Goal: Task Accomplishment & Management: Complete application form

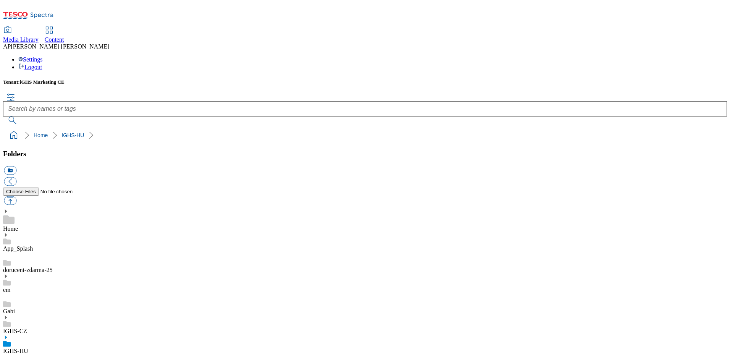
click at [64, 36] on span "Content" at bounding box center [54, 39] width 19 height 6
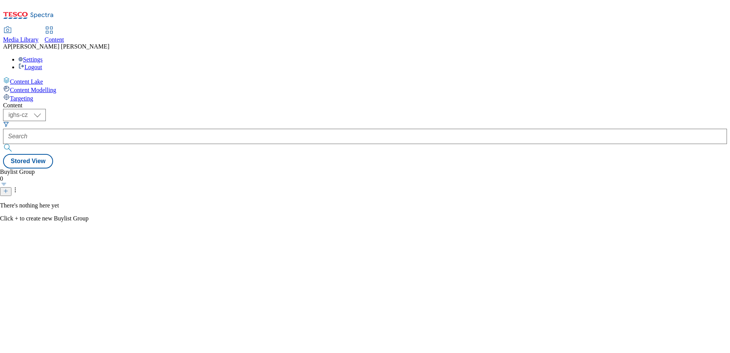
click at [39, 36] on div "Media Library" at bounding box center [20, 39] width 35 height 7
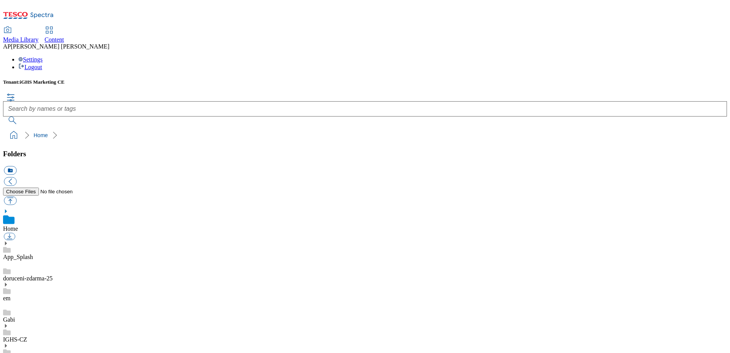
click at [8, 343] on icon at bounding box center [5, 345] width 5 height 5
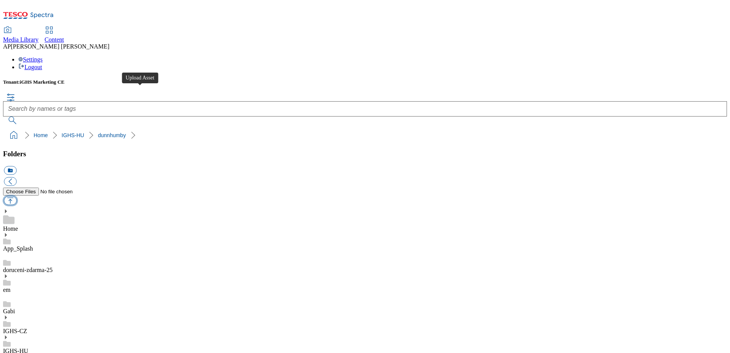
click at [16, 196] on button "button" at bounding box center [10, 200] width 13 height 9
type input "C:\fakepath\Haleon_Unicef_EN_banner_1184x333.jpg"
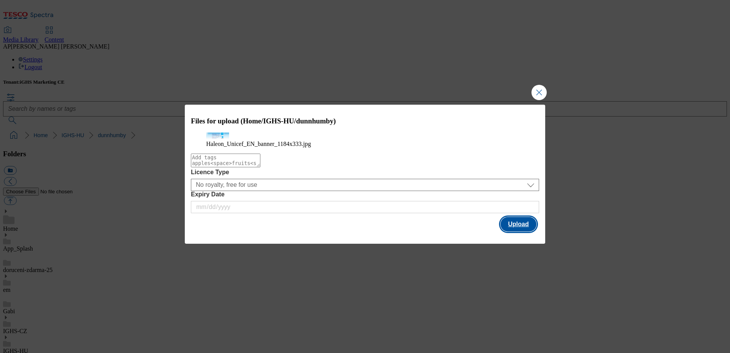
click at [518, 231] on button "Upload" at bounding box center [518, 224] width 36 height 15
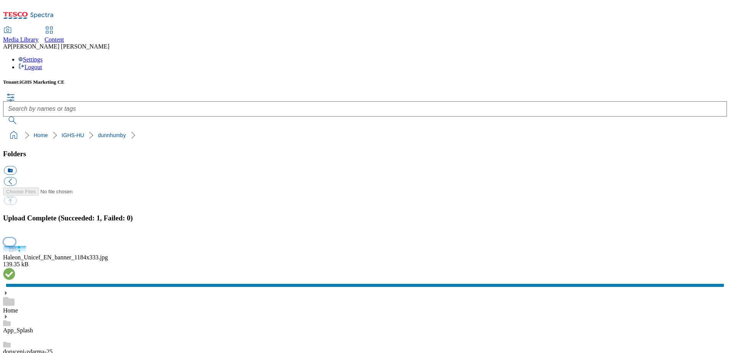
click at [15, 238] on button "button" at bounding box center [9, 241] width 11 height 7
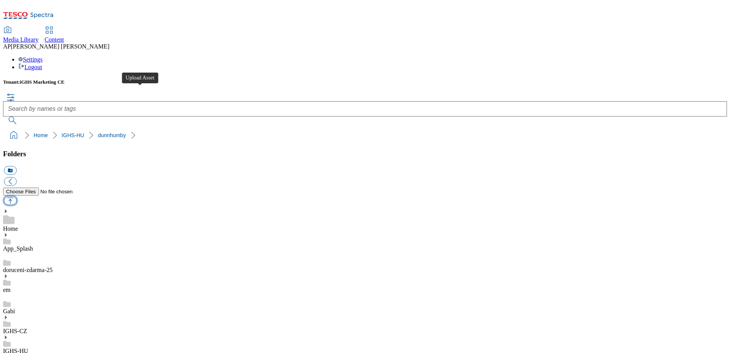
click at [16, 196] on button "button" at bounding box center [10, 200] width 13 height 9
type input "C:\fakepath\Haleon_Unicef_banner_1184x333.jpg"
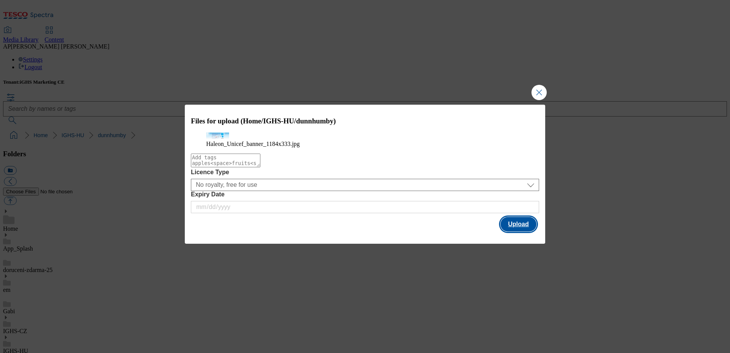
click at [520, 231] on button "Upload" at bounding box center [518, 224] width 36 height 15
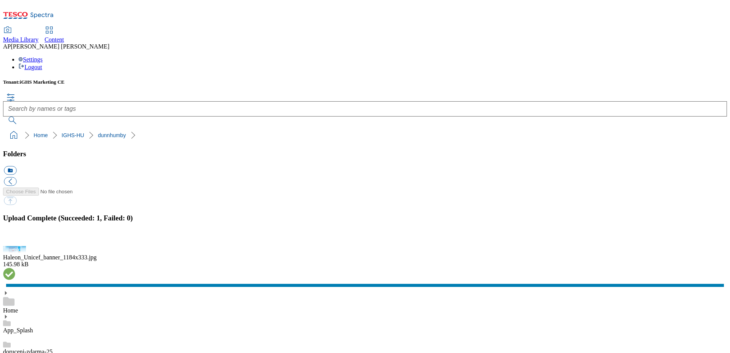
click at [270, 128] on ol "Home IGHS-HU dunnhumby" at bounding box center [367, 135] width 719 height 15
click at [64, 36] on span "Content" at bounding box center [54, 39] width 19 height 6
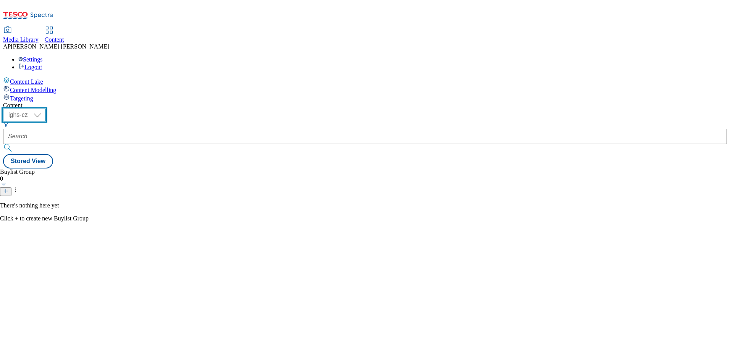
click at [46, 109] on select "ighs-cz ighs-hu ighs-sk" at bounding box center [24, 115] width 43 height 12
select select "ighs-hu"
click at [46, 109] on select "ighs-cz ighs-hu ighs-sk" at bounding box center [24, 115] width 43 height 12
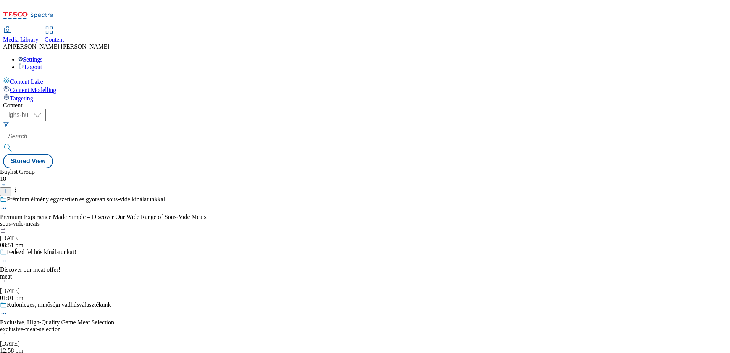
click at [8, 191] on line at bounding box center [6, 191] width 4 height 0
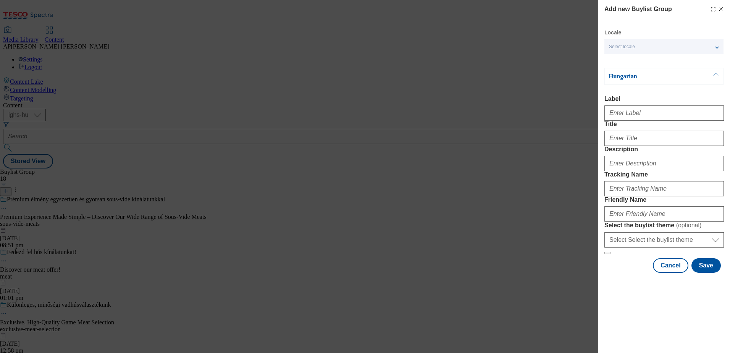
click at [612, 48] on span "Select locale" at bounding box center [622, 47] width 26 height 6
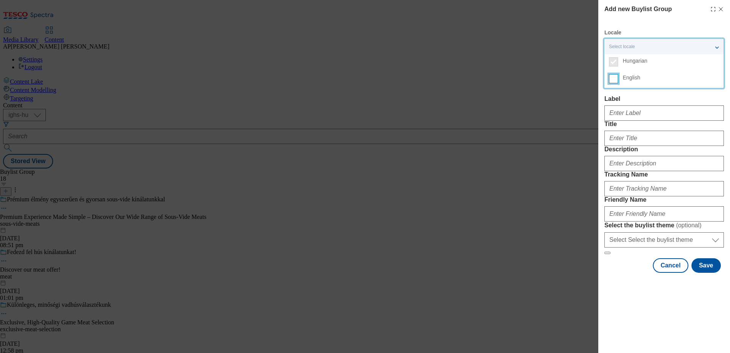
click at [614, 79] on input "English" at bounding box center [613, 78] width 9 height 9
click at [600, 59] on div "Add new Buylist Group Locale 2 locales selected Hungarian English Hungarian Lab…" at bounding box center [664, 146] width 132 height 292
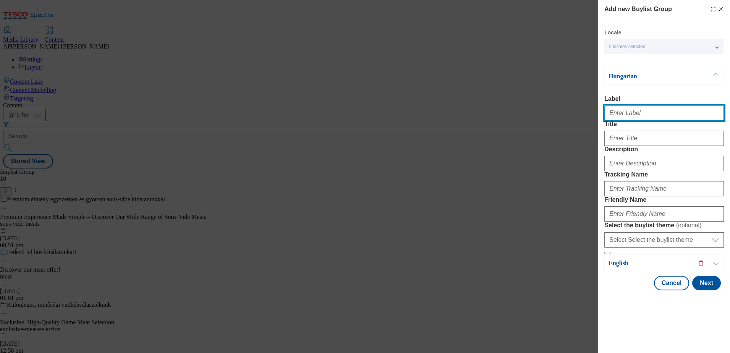
click at [629, 121] on input "Label" at bounding box center [663, 112] width 119 height 15
paste input "DH_WK33_AD13169"
type input "DH_WK33_AD13169"
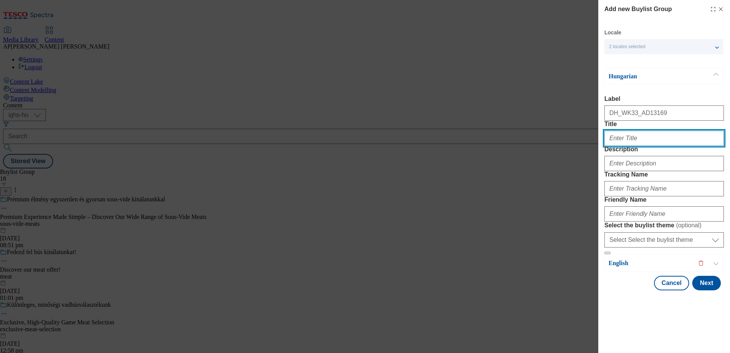
click at [628, 146] on input "Title" at bounding box center [663, 138] width 119 height 15
paste input "3 millió Ft-tal támogatjuk az UNICEF Magyarország munkáját."
type input "3 millió Ft-tal támogatjuk az UNICEF Magyarország munkáját."
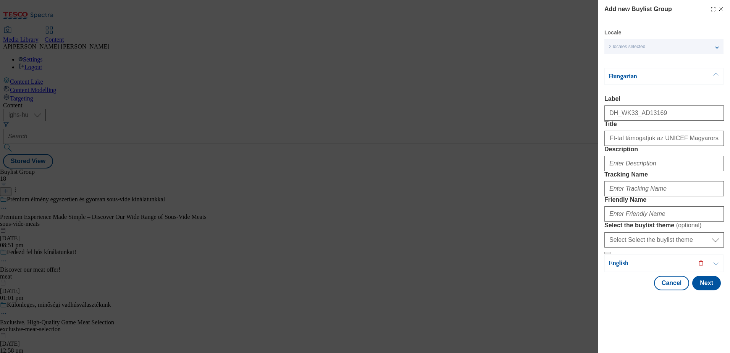
scroll to position [0, 0]
click at [647, 171] on input "Description" at bounding box center [663, 163] width 119 height 15
paste input "Sensodyne"
type input "Sensodyne"
click at [627, 196] on input "Tracking Name" at bounding box center [663, 188] width 119 height 15
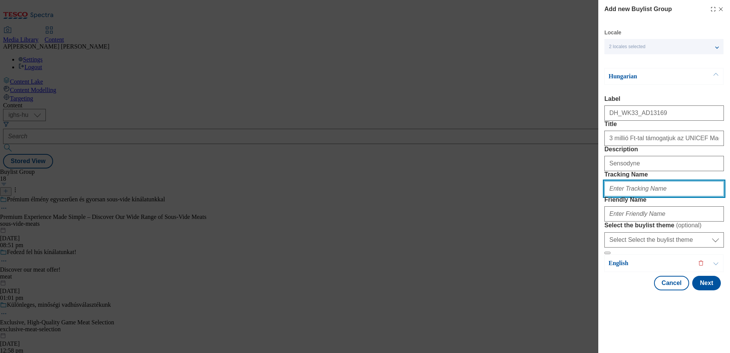
paste input "DH_HU_AD13169_BH"
type input "DH_HU_AD13169_BH"
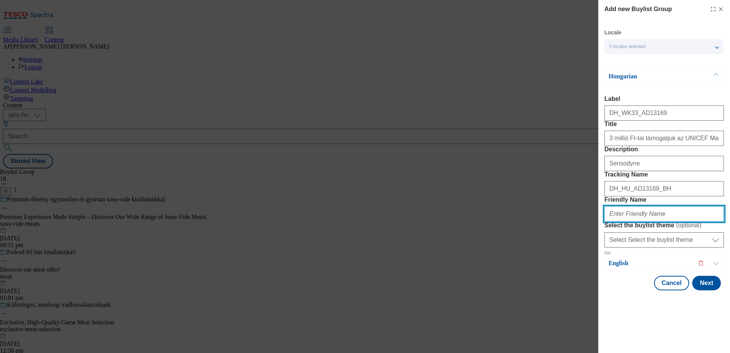
click at [621, 221] on input "Friendly Name" at bounding box center [663, 213] width 119 height 15
paste input "haleon"
type input "haleon"
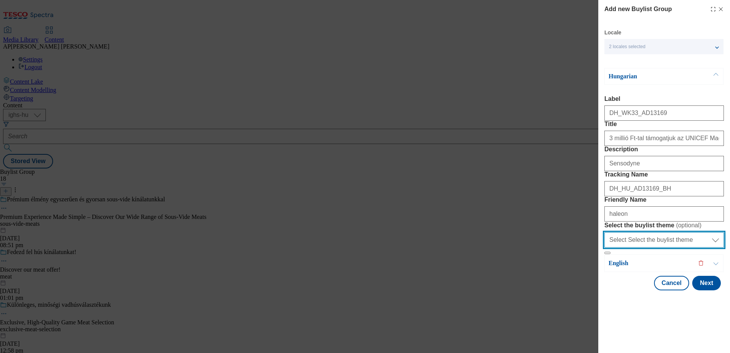
click at [682, 247] on select "Select Select the buylist theme default fandf" at bounding box center [663, 239] width 119 height 15
click at [627, 290] on div "Cancel Next" at bounding box center [663, 283] width 119 height 15
click at [715, 271] on button "Modal" at bounding box center [715, 263] width 15 height 17
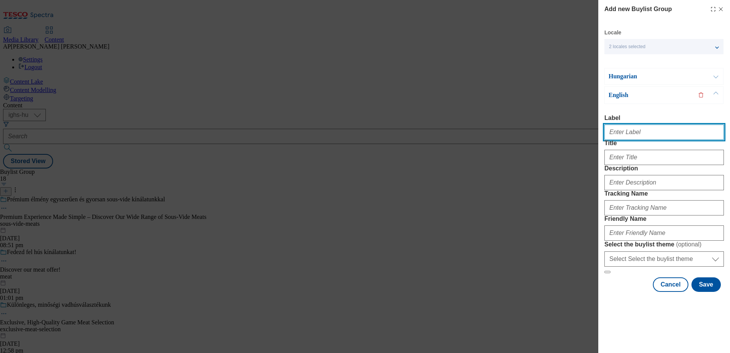
click at [638, 124] on input "Label" at bounding box center [663, 131] width 119 height 15
paste input "DH_WK33_AD13169"
type input "DH_WK33_AD13169"
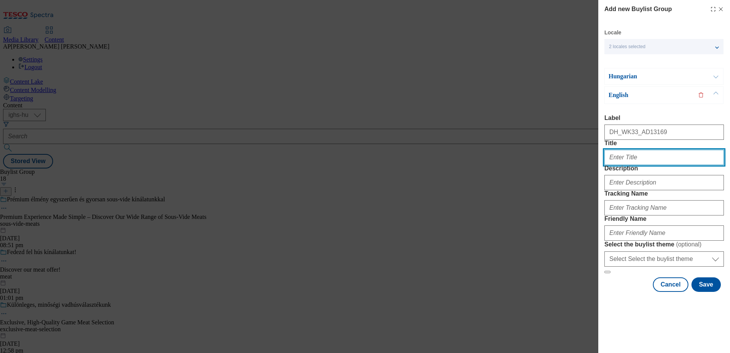
click at [631, 152] on input "Title" at bounding box center [663, 157] width 119 height 15
paste input "We support UNICEF Hungary's work with 3 million HUF."
type input "We support UNICEF Hungary's work with 3 million HUF."
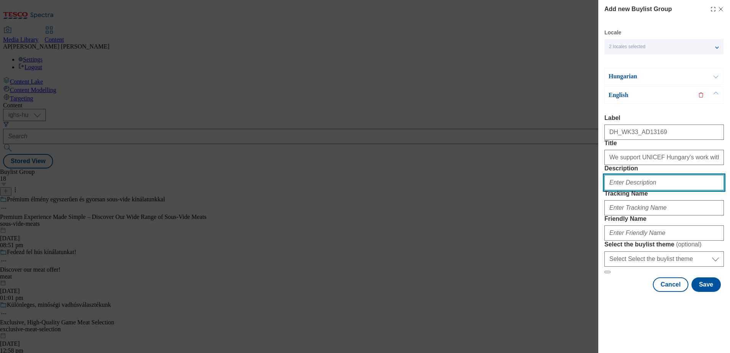
click at [650, 190] on input "Description" at bounding box center [663, 182] width 119 height 15
paste input "Sensodyne"
type input "Sensodyne"
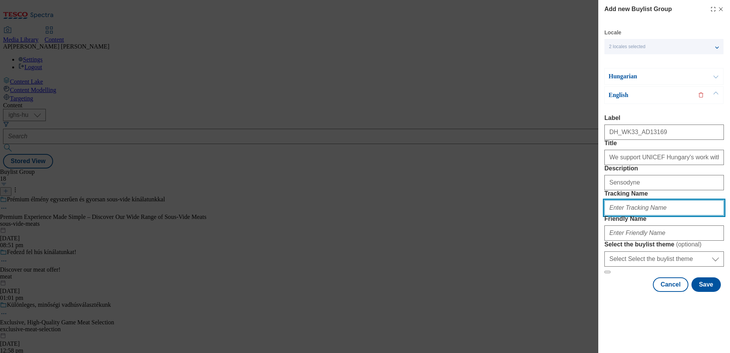
click at [622, 215] on input "Tracking Name" at bounding box center [663, 207] width 119 height 15
paste input "DH_EN_AD13169_BH"
type input "DH_EN_AD13169_BH"
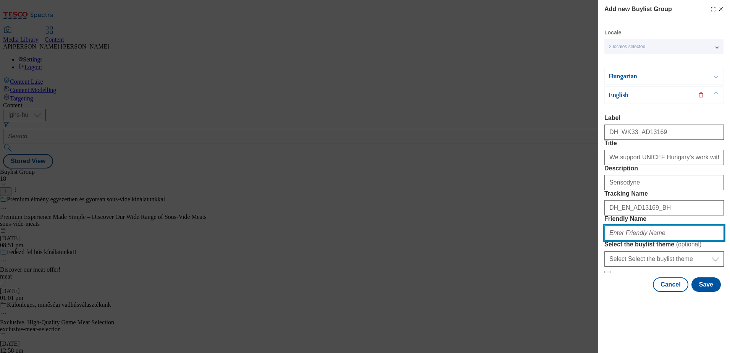
click at [640, 240] on input "Friendly Name" at bounding box center [663, 232] width 119 height 15
paste input "haleon"
type input "haleon"
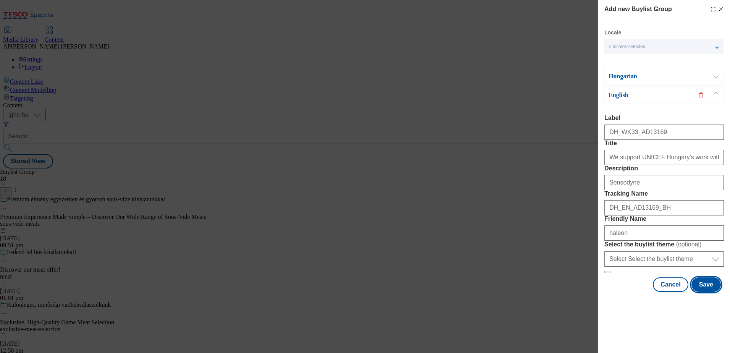
click at [701, 292] on button "Save" at bounding box center [705, 284] width 29 height 15
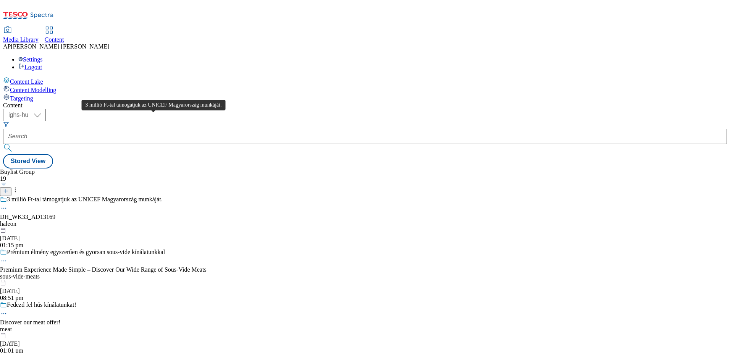
click at [163, 196] on div "3 millió Ft-tal támogatjuk az UNICEF Magyarország munkáját." at bounding box center [85, 199] width 156 height 7
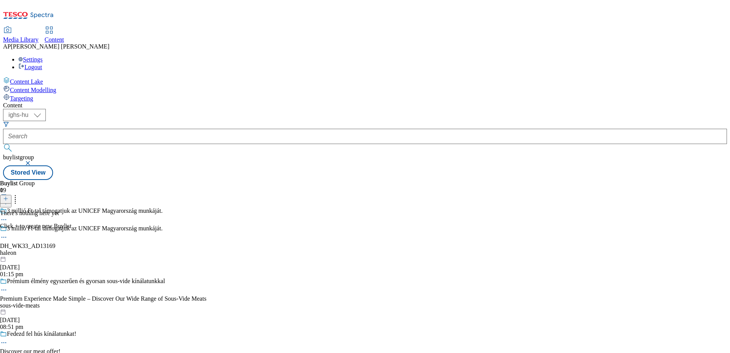
click at [8, 196] on icon at bounding box center [5, 198] width 5 height 5
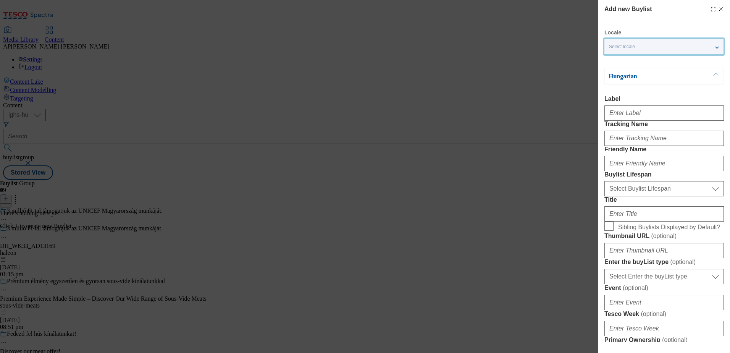
click at [643, 46] on div "Select locale" at bounding box center [663, 46] width 119 height 15
click at [616, 77] on input "English" at bounding box center [613, 78] width 9 height 9
click at [600, 94] on div "Add new Buylist Locale 2 locales selected Hungarian English Hungarian Label Tra…" at bounding box center [664, 171] width 132 height 342
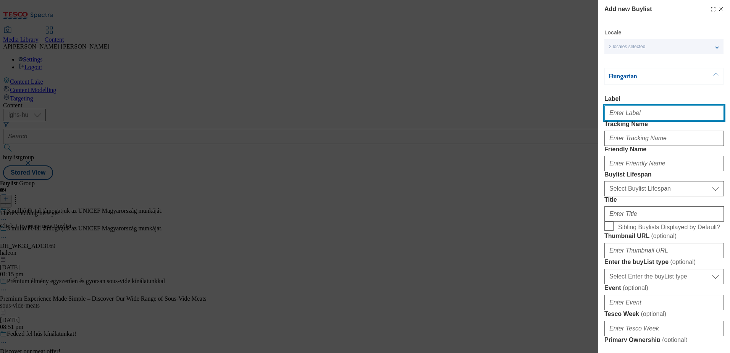
click at [625, 115] on input "Label" at bounding box center [663, 112] width 119 height 15
paste input "DH_WK33_AD13169"
type input "DH_WK33_AD13169"
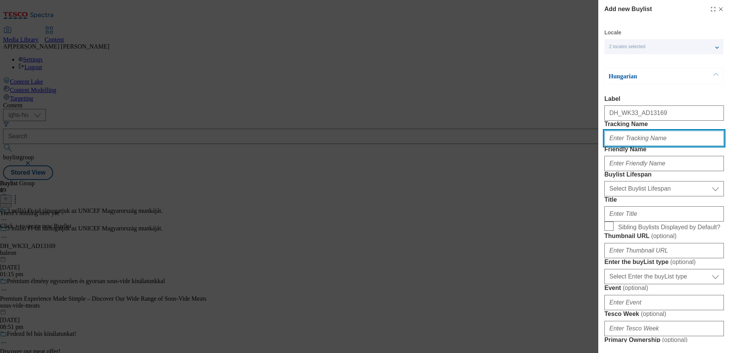
click at [628, 146] on input "Tracking Name" at bounding box center [663, 138] width 119 height 15
paste input "DH_HU_AD13169_BH"
type input "DH_HU_AD13169_BH"
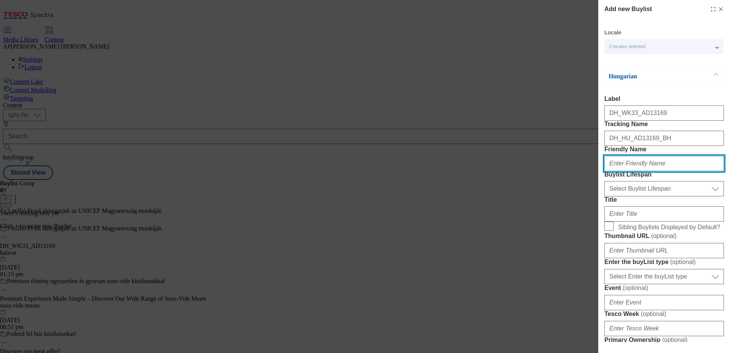
click at [623, 171] on input "Friendly Name" at bounding box center [663, 163] width 119 height 15
paste input "sensodyne"
type input "sensodyne"
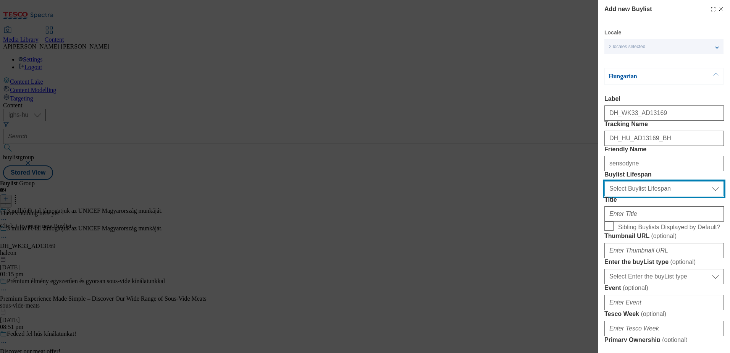
click at [685, 196] on select "Select Buylist Lifespan evergreen seasonal tactical" at bounding box center [663, 188] width 119 height 15
select select "seasonal"
click at [604, 196] on select "Select Buylist Lifespan evergreen seasonal tactical" at bounding box center [663, 188] width 119 height 15
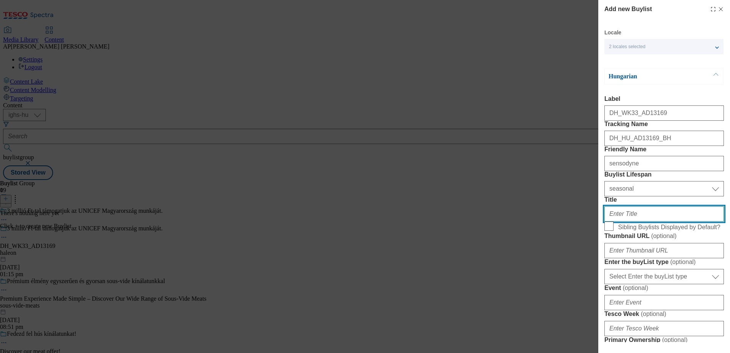
click at [632, 221] on input "Title" at bounding box center [663, 213] width 119 height 15
paste input "Keresd a Sensodyne, Parodontax és Aquafresh termékeket."
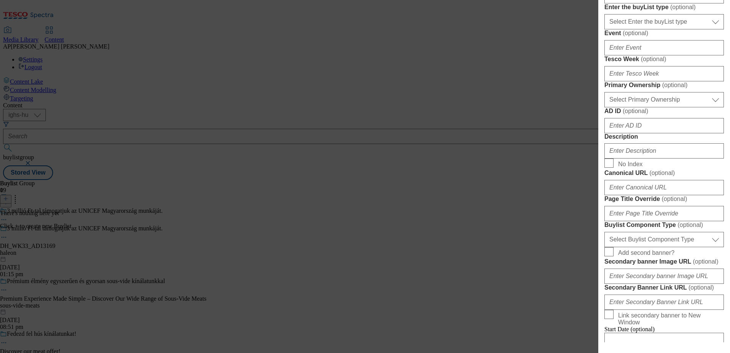
scroll to position [267, 0]
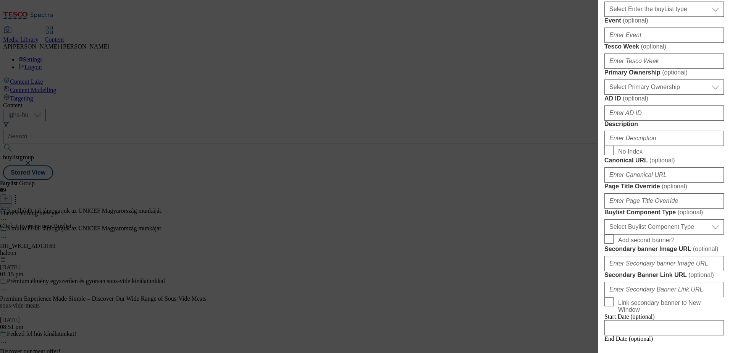
type input "Keresd a Sensodyne, Parodontax és Aquafresh termékeket."
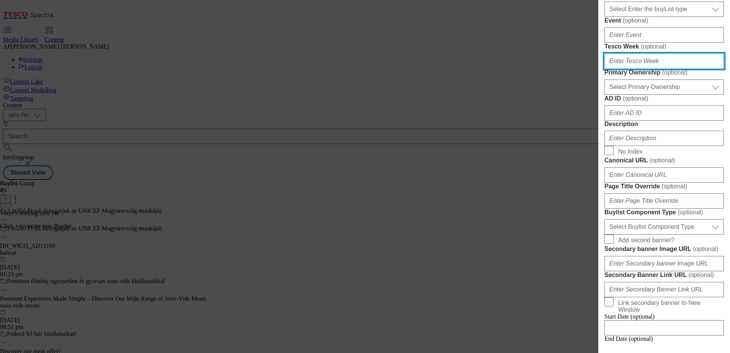
scroll to position [0, 0]
click at [634, 69] on input "Tesco Week ( optional )" at bounding box center [663, 60] width 119 height 15
type input "33"
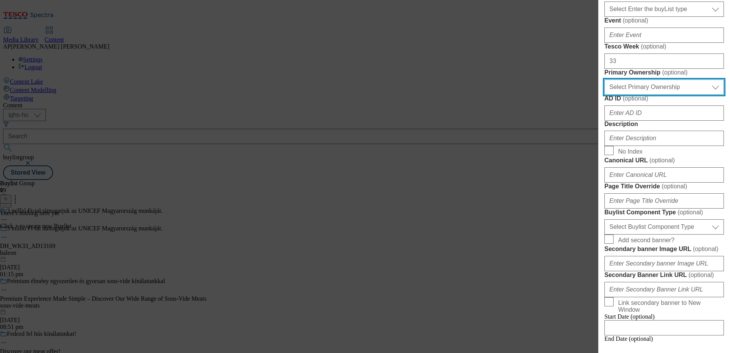
click at [622, 95] on select "Select Primary Ownership tesco dunnhumby" at bounding box center [663, 86] width 119 height 15
select select "dunnhumby"
click at [604, 95] on select "Select Primary Ownership tesco dunnhumby" at bounding box center [663, 86] width 119 height 15
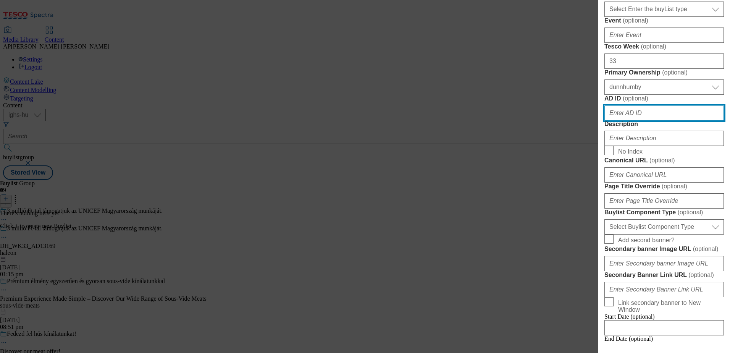
click at [625, 121] on input "AD ID ( optional )" at bounding box center [663, 112] width 119 height 15
type input "13169"
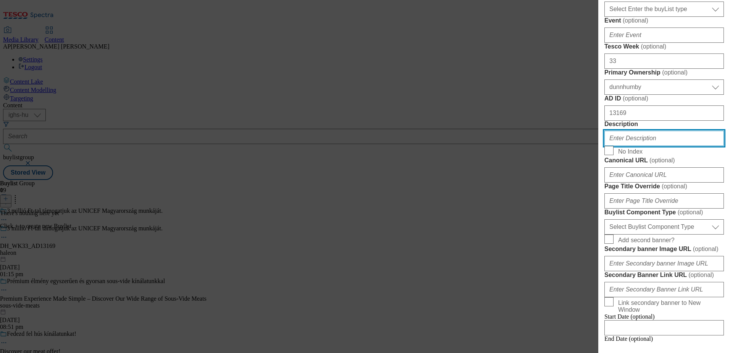
click at [631, 146] on input "Description" at bounding box center [663, 138] width 119 height 15
paste input "Sensodyne"
type input "Sensodyne"
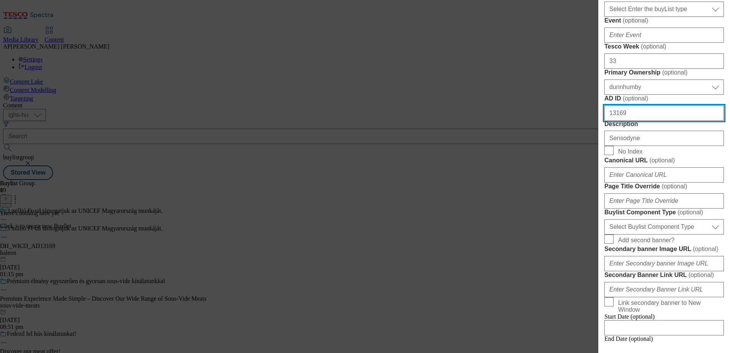
drag, startPoint x: 626, startPoint y: 256, endPoint x: 645, endPoint y: 252, distance: 19.3
click at [626, 121] on input "13169" at bounding box center [663, 112] width 119 height 15
drag, startPoint x: 643, startPoint y: 251, endPoint x: 566, endPoint y: 253, distance: 76.7
click at [566, 253] on div "Add new Buylist Locale 2 locales selected Hungarian English Hungarian Label DH_…" at bounding box center [365, 176] width 730 height 353
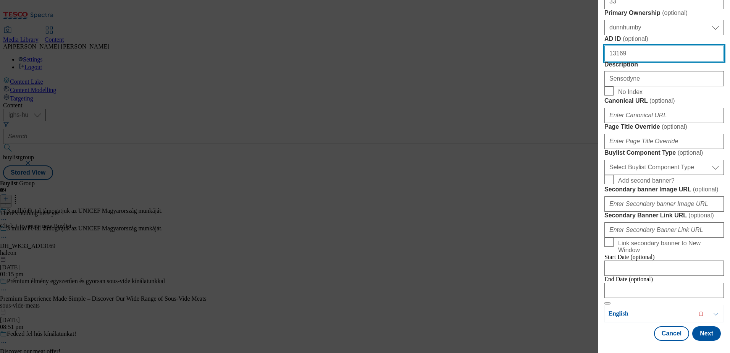
scroll to position [496, 0]
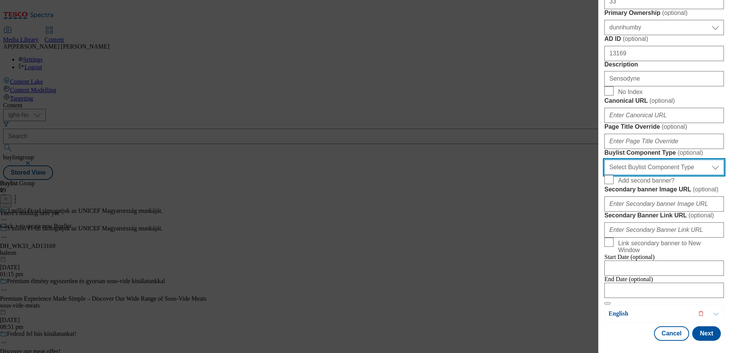
click at [668, 175] on select "Select Buylist Component Type Banner Competition Header Meal" at bounding box center [663, 167] width 119 height 15
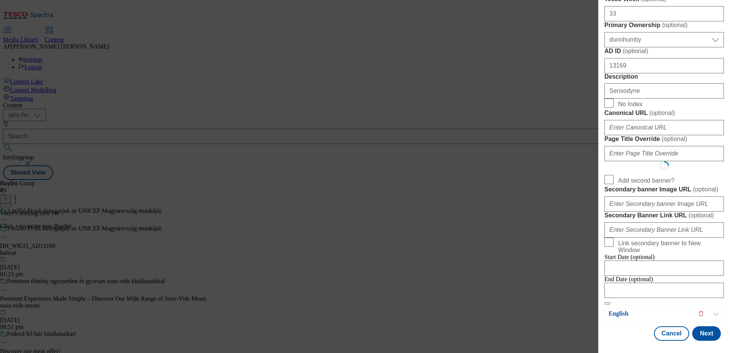
select select "Banner"
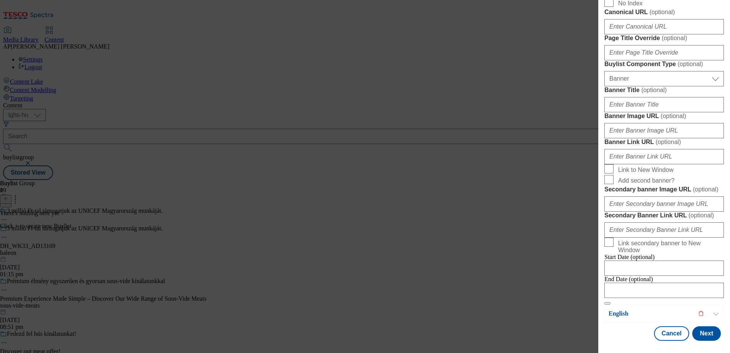
scroll to position [572, 0]
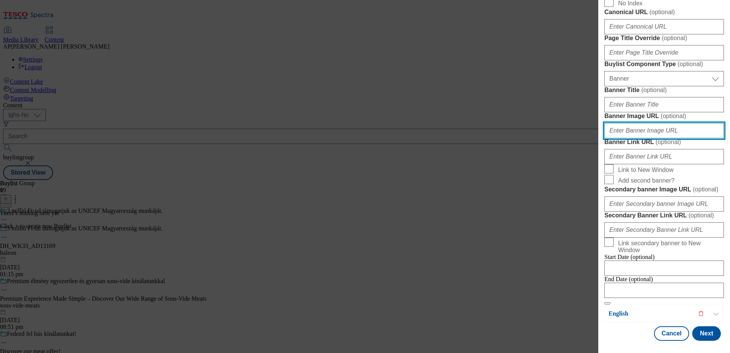
click at [645, 138] on input "Banner Image URL ( optional )" at bounding box center [663, 130] width 119 height 15
click at [626, 138] on input "Banner Image URL ( optional )" at bounding box center [663, 130] width 119 height 15
paste input "https://digitalcontent.api.tesco.com/v2/media/ighs-ce-mktg/c576d428-d931-4817-a…"
type input "https://digitalcontent.api.tesco.com/v2/media/ighs-ce-mktg/c576d428-d931-4817-a…"
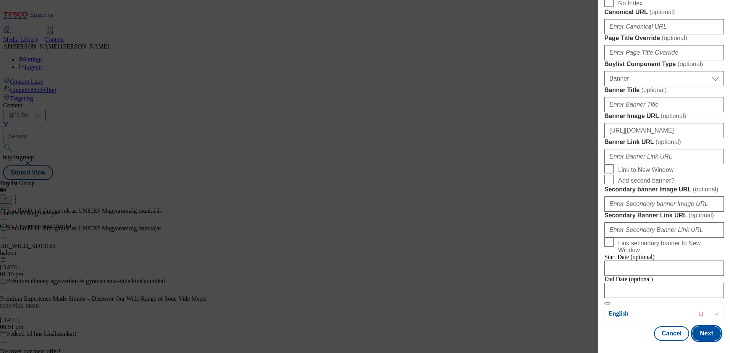
click at [699, 331] on button "Next" at bounding box center [706, 333] width 29 height 15
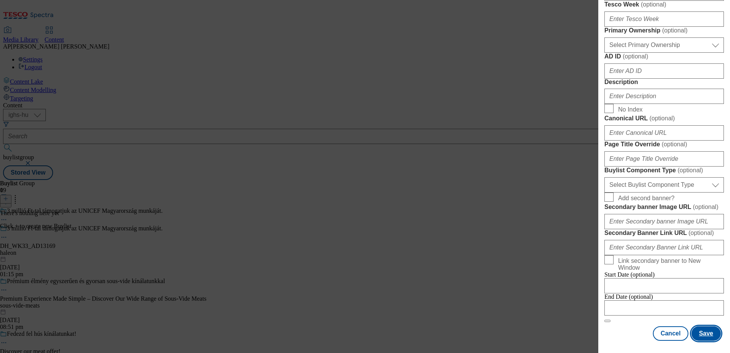
scroll to position [453, 0]
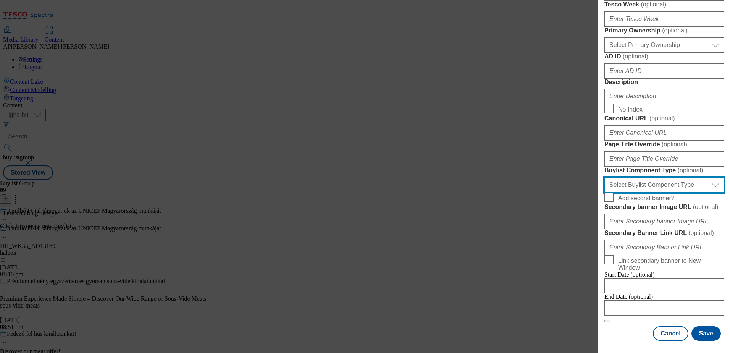
click at [658, 192] on select "Select Buylist Component Type Banner Competition Header Meal" at bounding box center [663, 184] width 119 height 15
select select "Banner"
click at [604, 192] on select "Select Buylist Component Type Banner Competition Header Meal" at bounding box center [663, 184] width 119 height 15
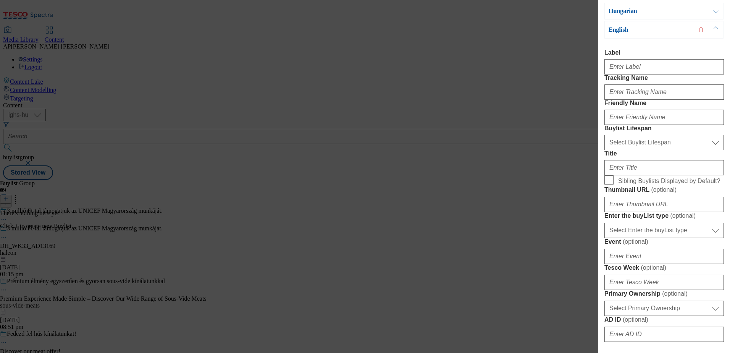
scroll to position [0, 0]
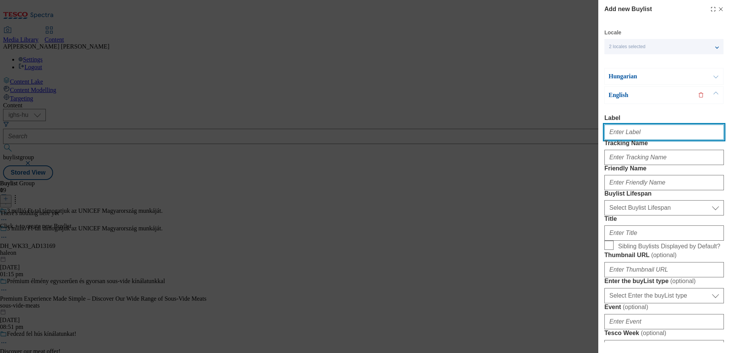
click at [635, 131] on input "Label" at bounding box center [663, 131] width 119 height 15
paste input "DH_WK33_AD13169"
type input "DH_WK33_AD13169"
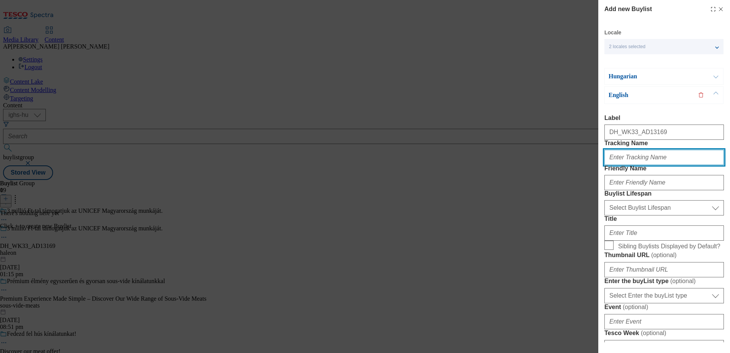
click at [630, 165] on input "Tracking Name" at bounding box center [663, 157] width 119 height 15
paste input "DH_EN_AD13169_BH"
type input "DH_EN_AD13169_BH"
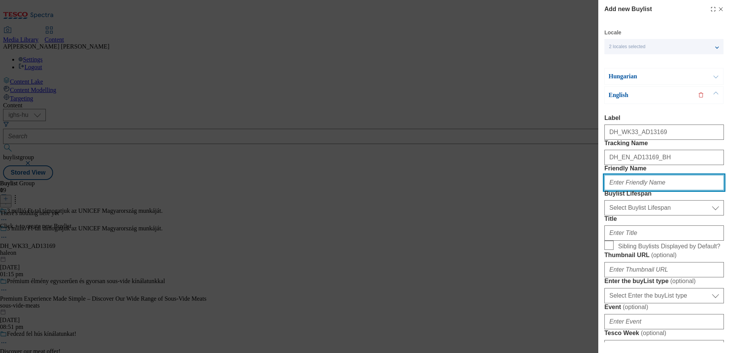
click at [623, 190] on input "Friendly Name" at bounding box center [663, 182] width 119 height 15
paste input "sensodyne"
type input "sensodyne"
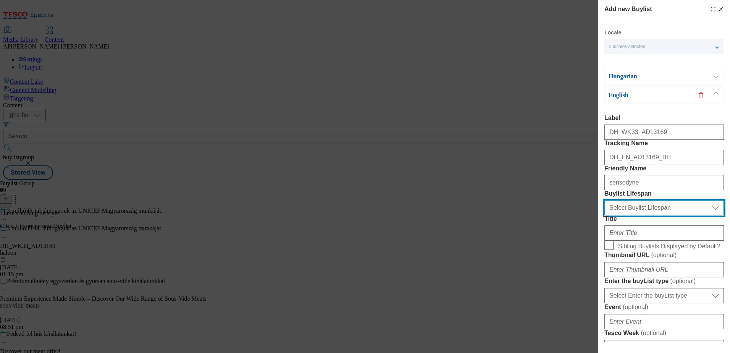
click at [662, 215] on select "Select Buylist Lifespan evergreen seasonal tactical" at bounding box center [663, 207] width 119 height 15
select select "seasonal"
click at [604, 215] on select "Select Buylist Lifespan evergreen seasonal tactical" at bounding box center [663, 207] width 119 height 15
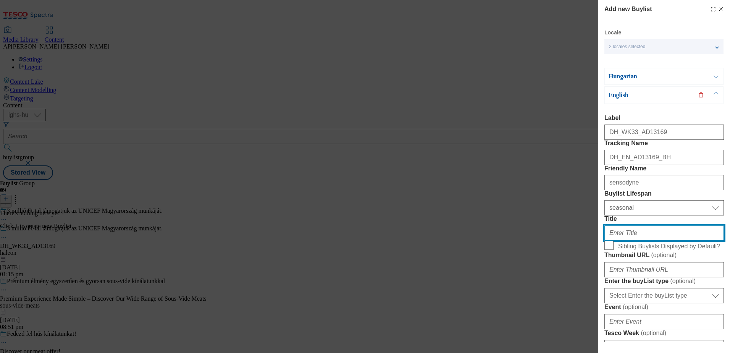
click at [636, 240] on input "Title" at bounding box center [663, 232] width 119 height 15
paste input "Look for Sensodyne, Parodontax and Aquafresh products."
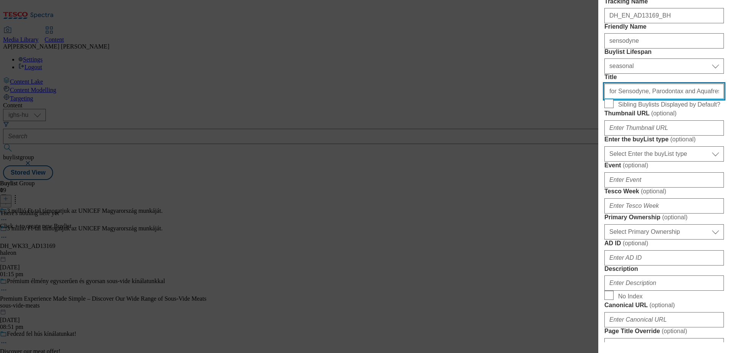
scroll to position [191, 0]
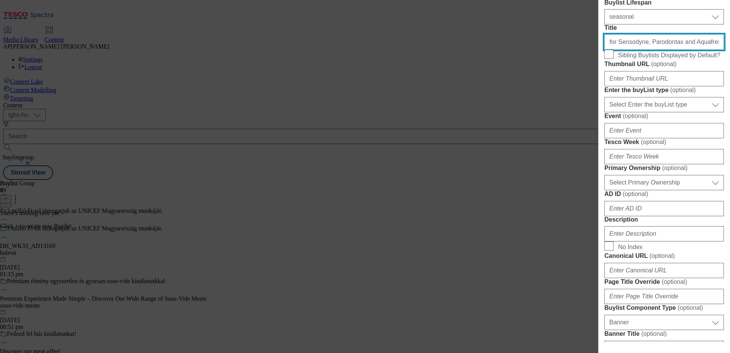
type input "Look for Sensodyne, Parodontax and Aquafresh products."
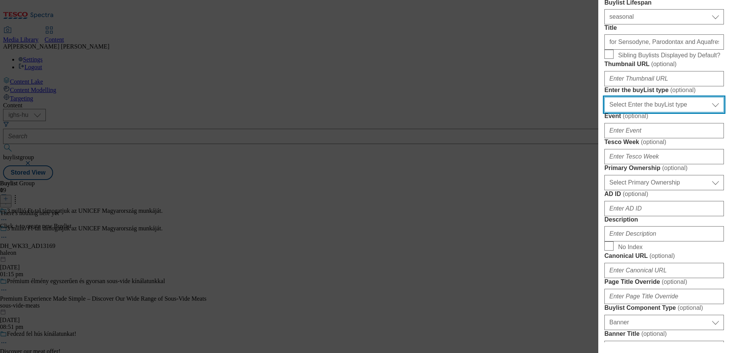
scroll to position [0, 0]
click at [639, 112] on select "Select Enter the buyList type event supplier funded long term >4 weeks supplier…" at bounding box center [663, 104] width 119 height 15
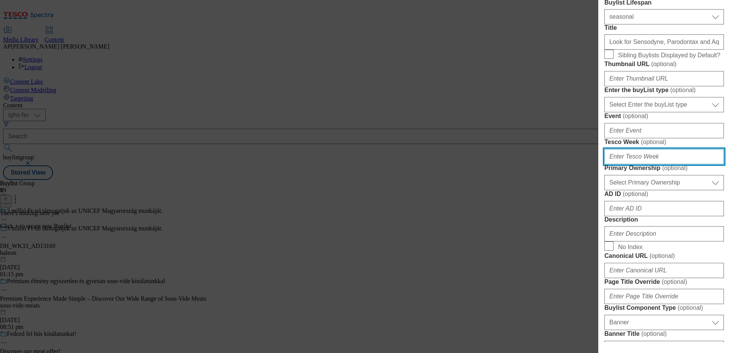
click at [632, 164] on input "Tesco Week ( optional )" at bounding box center [663, 156] width 119 height 15
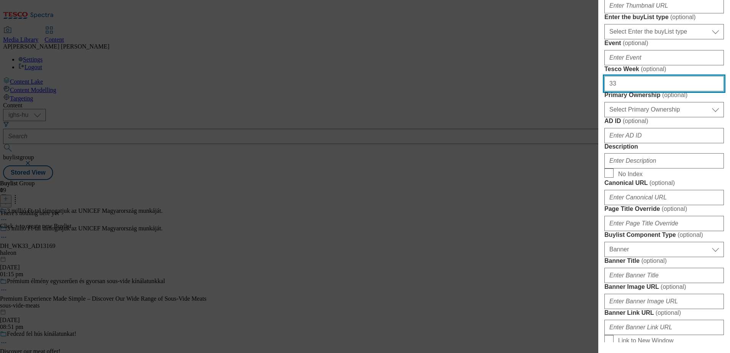
scroll to position [267, 0]
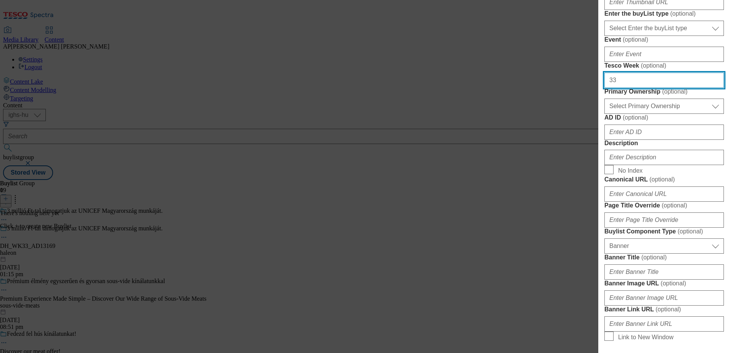
type input "33"
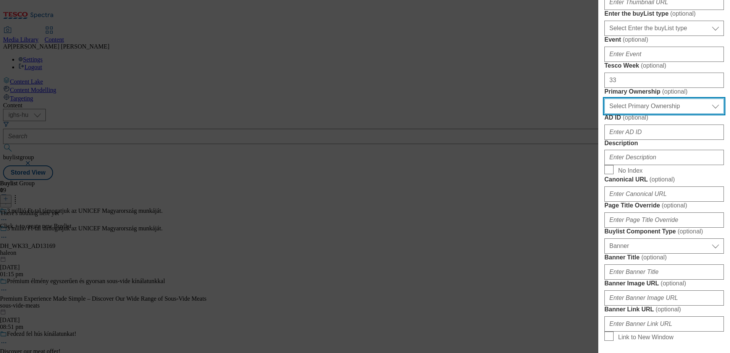
drag, startPoint x: 638, startPoint y: 230, endPoint x: 638, endPoint y: 241, distance: 11.1
click at [638, 114] on select "Select Primary Ownership tesco dunnhumby" at bounding box center [663, 105] width 119 height 15
select select "dunnhumby"
click at [604, 114] on select "Select Primary Ownership tesco dunnhumby" at bounding box center [663, 105] width 119 height 15
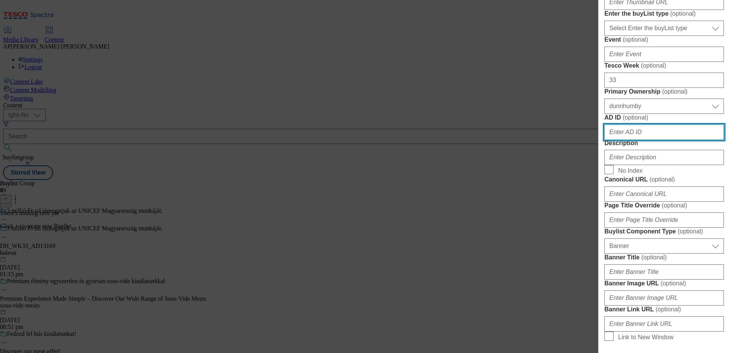
drag, startPoint x: 640, startPoint y: 268, endPoint x: 667, endPoint y: 271, distance: 26.5
click at [640, 140] on input "AD ID ( optional )" at bounding box center [663, 131] width 119 height 15
click at [634, 140] on input "AD ID ( optional )" at bounding box center [663, 131] width 119 height 15
paste input "13169"
type input "13169"
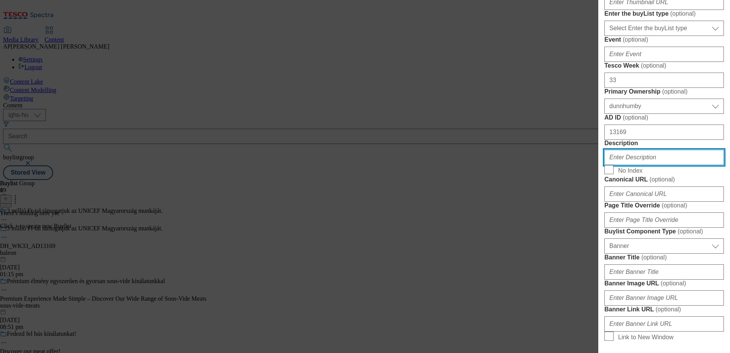
click at [637, 165] on input "Description" at bounding box center [663, 157] width 119 height 15
paste input "Sensodyne"
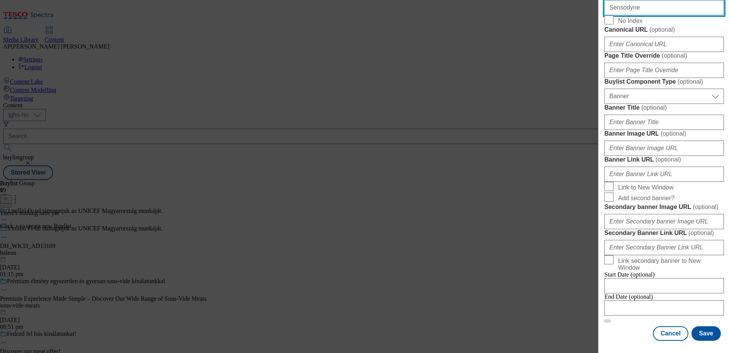
scroll to position [611, 0]
type input "Sensodyne"
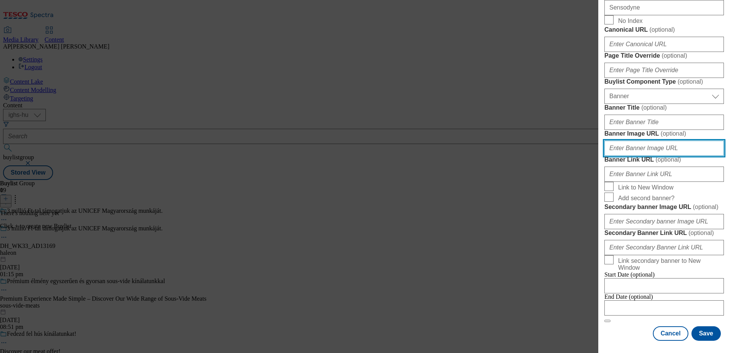
click at [635, 156] on input "Banner Image URL ( optional )" at bounding box center [663, 147] width 119 height 15
paste input "https://digitalcontent.api.tesco.com/v2/media/ighs-ce-mktg/da2bae44-6553-4bde-a…"
type input "https://digitalcontent.api.tesco.com/v2/media/ighs-ce-mktg/da2bae44-6553-4bde-a…"
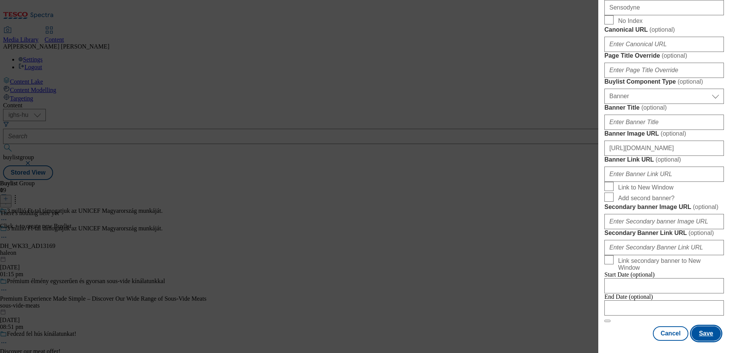
click at [699, 333] on button "Save" at bounding box center [705, 333] width 29 height 15
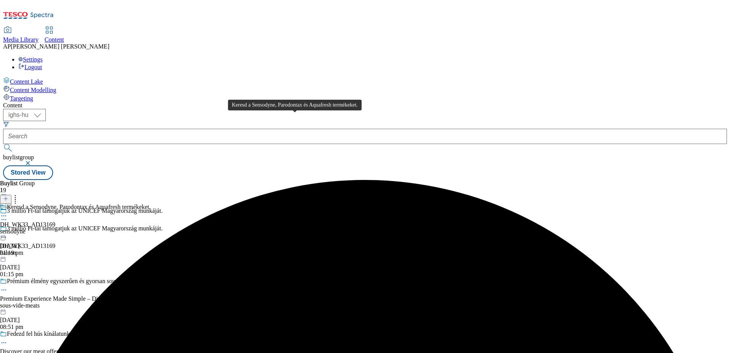
click at [151, 203] on div "Keresd a Sensodyne, Parodontax és Aquafresh termékeket." at bounding box center [79, 206] width 144 height 7
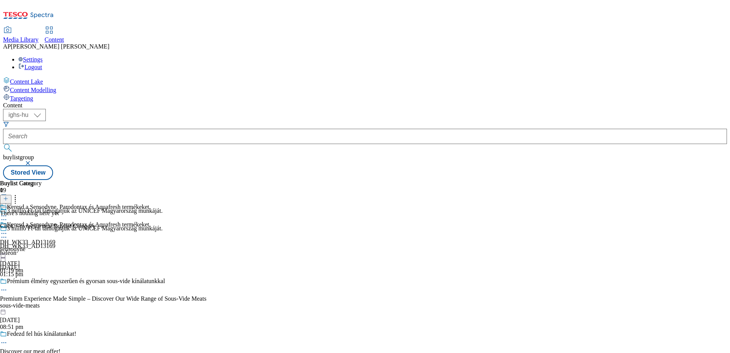
click at [6, 197] on line at bounding box center [6, 199] width 0 height 4
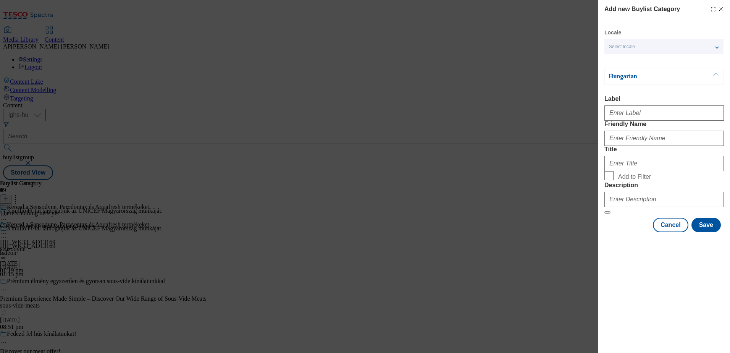
click at [634, 47] on span "Select locale" at bounding box center [622, 47] width 26 height 6
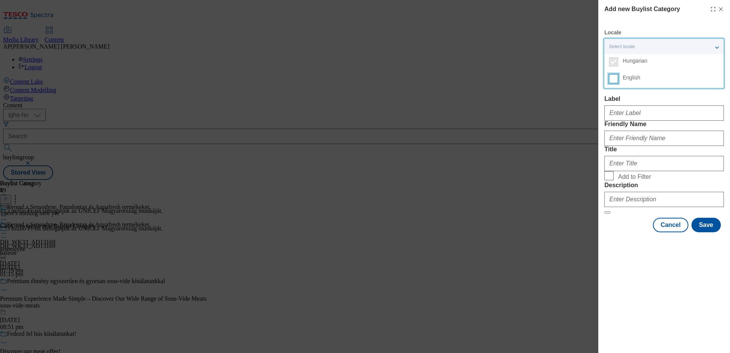
click at [611, 79] on input "English" at bounding box center [613, 78] width 9 height 9
click at [601, 147] on div "Add new Buylist Category Locale 2 locales selected Hungarian English Hungarian …" at bounding box center [664, 125] width 132 height 251
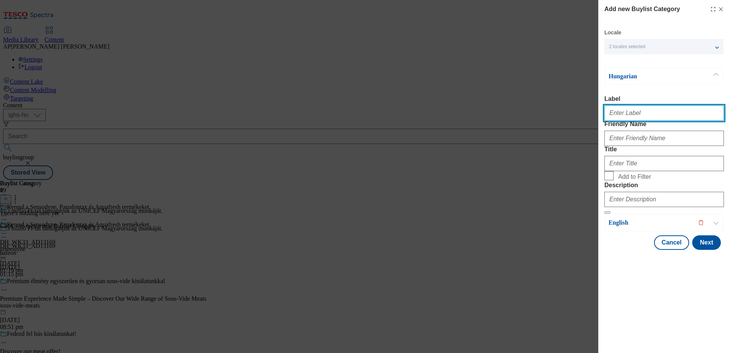
click at [641, 116] on input "Label" at bounding box center [663, 112] width 119 height 15
paste input "DH_WK33_AD13169"
type input "DH_WK33_AD13169"
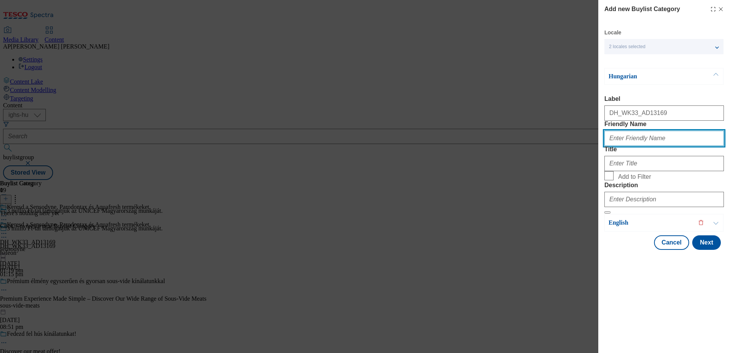
click at [625, 146] on input "Friendly Name" at bounding box center [663, 138] width 119 height 15
paste input "sensodyne"
type input "sensodyne"
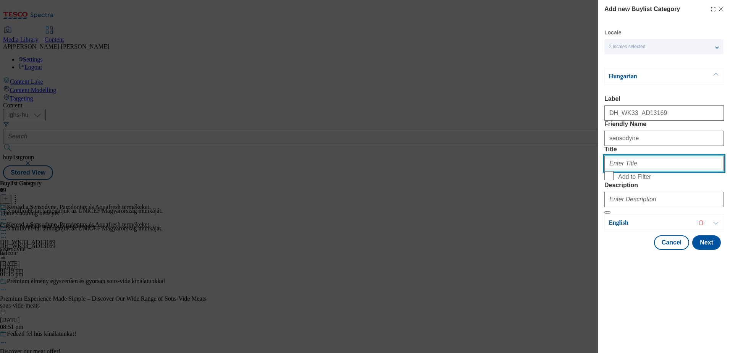
click at [643, 171] on input "Title" at bounding box center [663, 163] width 119 height 15
paste input "Keresd a Sensodyne, Parodontax és Aquafresh termékeket."
type input "Keresd a Sensodyne, Parodontax és Aquafresh termékeket."
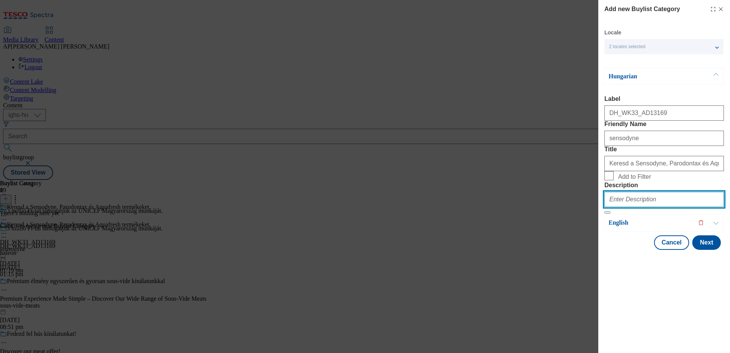
click at [646, 207] on input "Description" at bounding box center [663, 199] width 119 height 15
paste input "Sensodyne"
type input "Sensodyne"
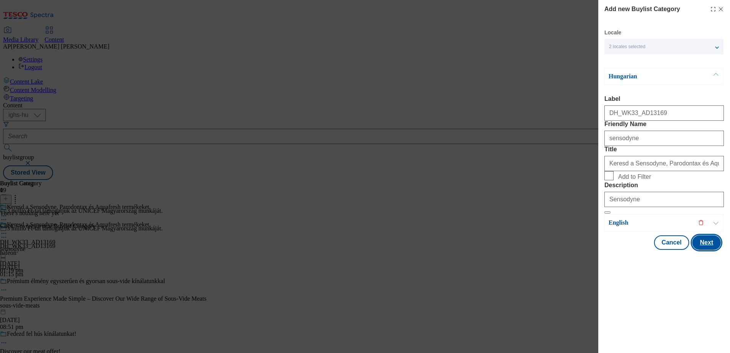
click at [709, 250] on button "Next" at bounding box center [706, 242] width 29 height 15
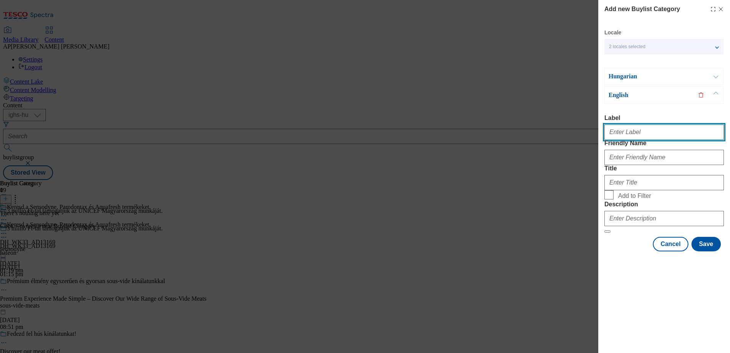
click at [645, 137] on input "Label" at bounding box center [663, 131] width 119 height 15
paste input "DH_WK33_AD13169"
type input "DH_WK33_AD13169"
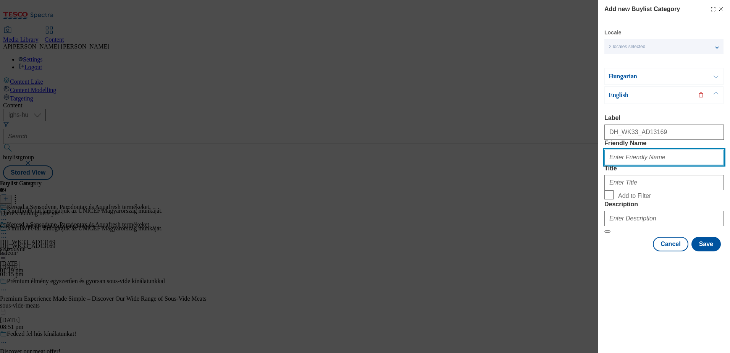
click at [632, 165] on input "Friendly Name" at bounding box center [663, 157] width 119 height 15
paste input "sensodyne"
type input "sensodyne"
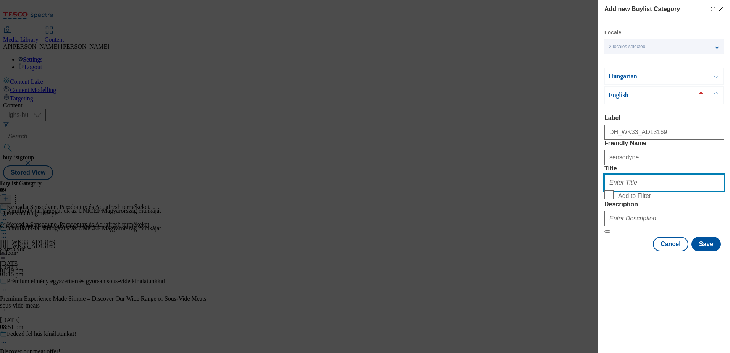
click at [623, 190] on input "Title" at bounding box center [663, 182] width 119 height 15
paste input "Look for Sensodyne, Parodontax and Aquafresh products."
type input "Look for Sensodyne, Parodontax and Aquafresh products."
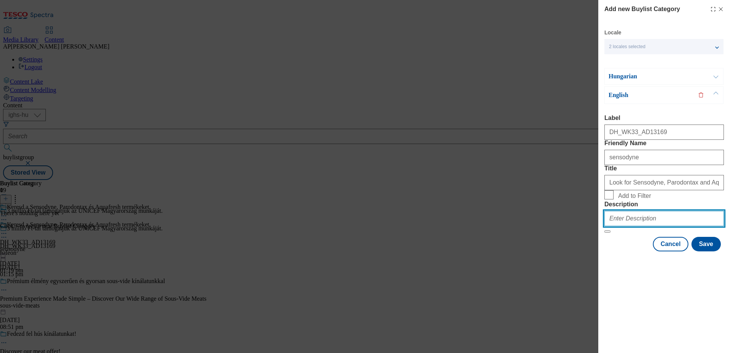
drag, startPoint x: 630, startPoint y: 269, endPoint x: 638, endPoint y: 269, distance: 8.0
click at [630, 226] on input "Description" at bounding box center [663, 218] width 119 height 15
paste input "Sensodyne"
type input "Sensodyne"
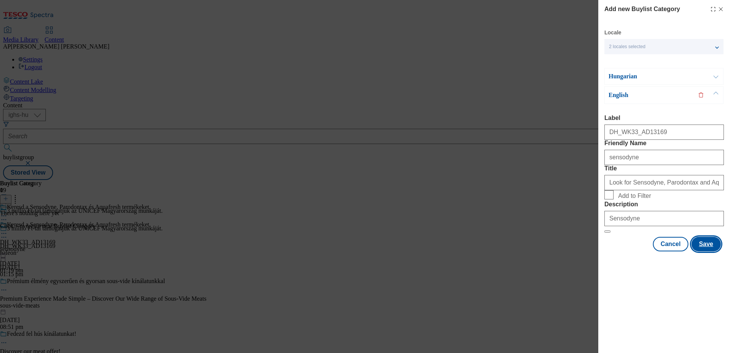
click at [704, 251] on button "Save" at bounding box center [705, 244] width 29 height 15
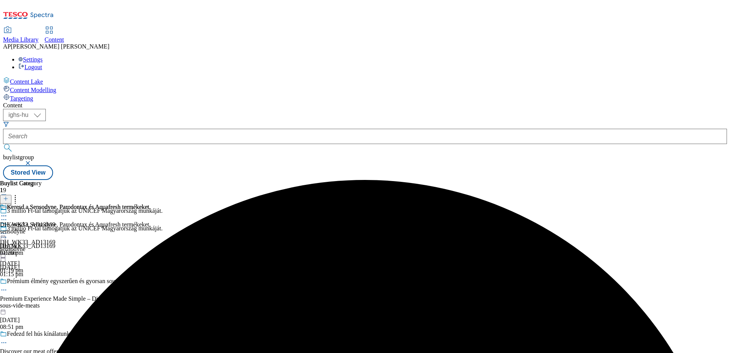
click at [8, 212] on icon at bounding box center [4, 216] width 8 height 8
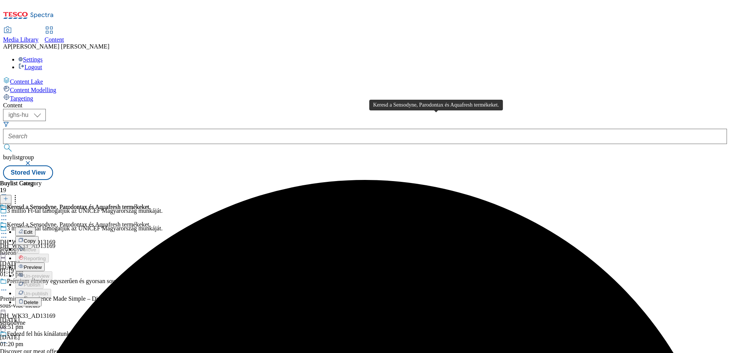
click at [151, 203] on div "Keresd a Sensodyne, Parodontax és Aquafresh termékeket." at bounding box center [79, 206] width 144 height 7
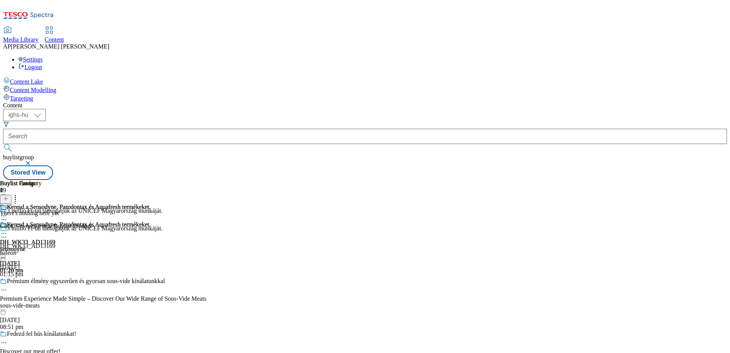
click at [8, 196] on icon at bounding box center [5, 198] width 5 height 5
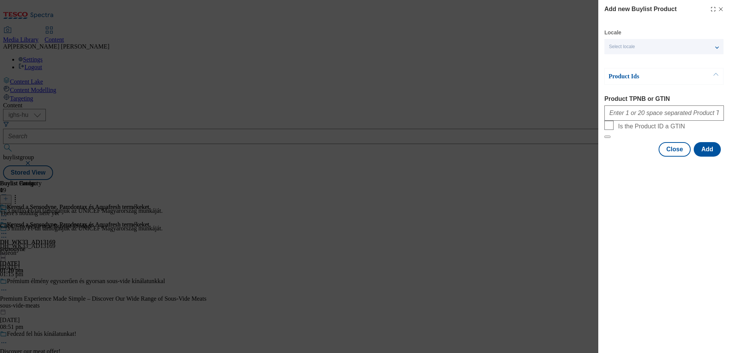
click at [620, 42] on div "Select locale" at bounding box center [663, 46] width 119 height 15
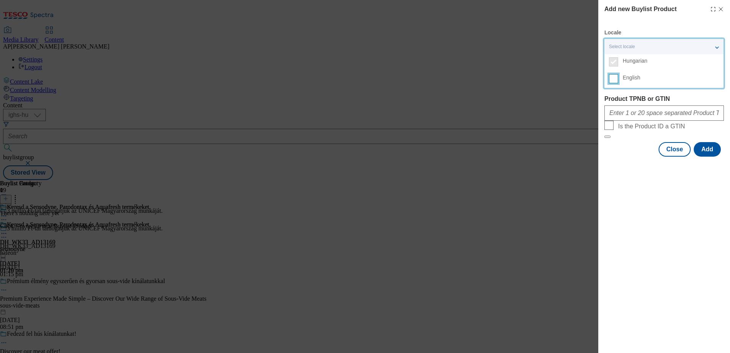
click at [609, 76] on input "English" at bounding box center [613, 78] width 9 height 9
click at [609, 169] on div "Modal" at bounding box center [664, 163] width 132 height 11
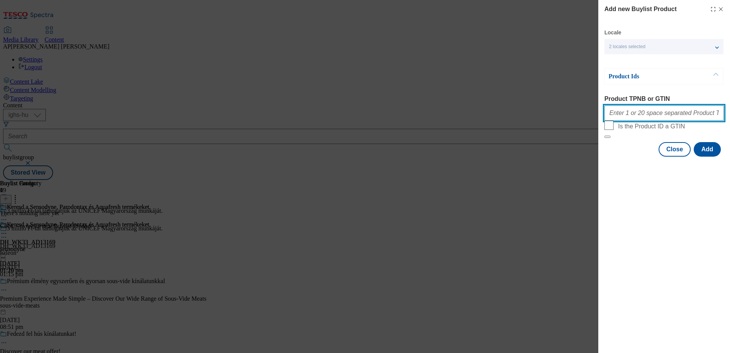
click at [624, 119] on input "Product TPNB or GTIN" at bounding box center [663, 112] width 119 height 15
paste input "2004010777578,2005105017941,2004010836657,2005105004049,2005111267847,200511126…"
click at [703, 156] on button "Add" at bounding box center [706, 149] width 27 height 15
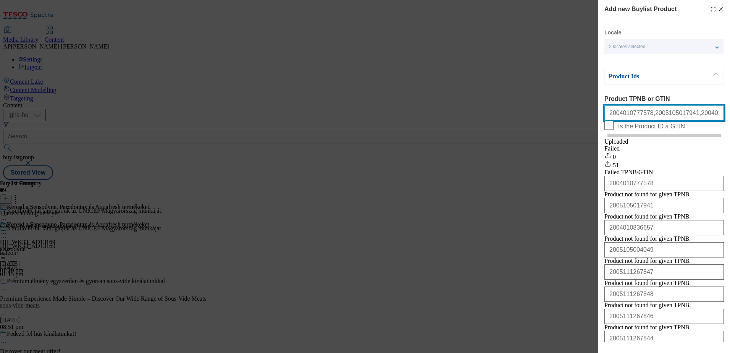
click at [640, 117] on input "2004010777578,2005105017941,2004010836657,2005105004049,2005111267847,200511126…" at bounding box center [663, 112] width 119 height 15
paste input "10777578,105017941,210836657,105004049,111267847,111267848,111267846,111267844,…"
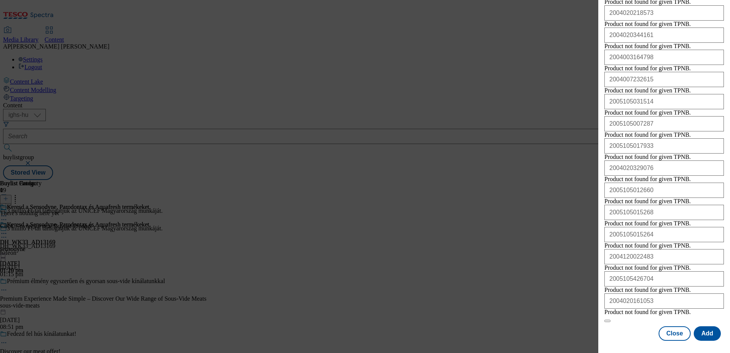
scroll to position [1415, 0]
type input "210777578,105017941,210836657,105004049,111267847,111267848,111267846,111267844…"
click at [699, 332] on button "Add" at bounding box center [706, 333] width 27 height 15
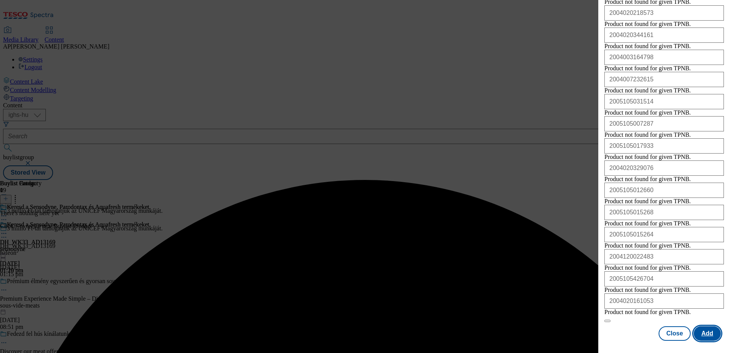
scroll to position [0, 0]
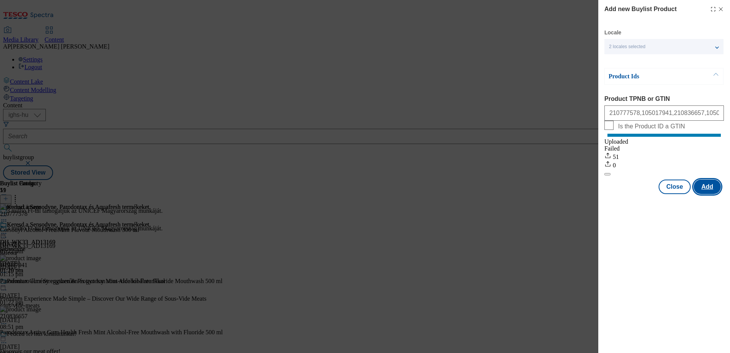
click at [708, 194] on button "Add" at bounding box center [706, 186] width 27 height 15
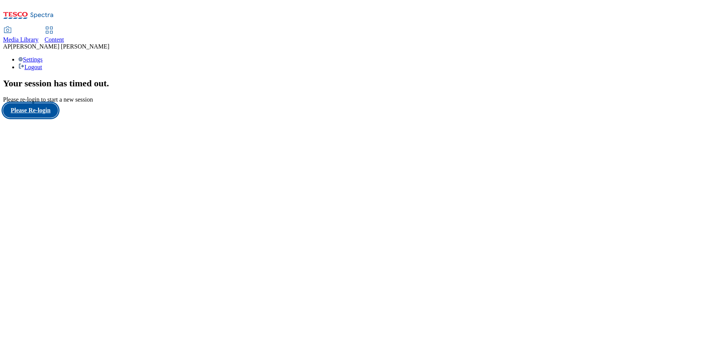
click at [42, 118] on button "Please Re-login" at bounding box center [30, 110] width 55 height 15
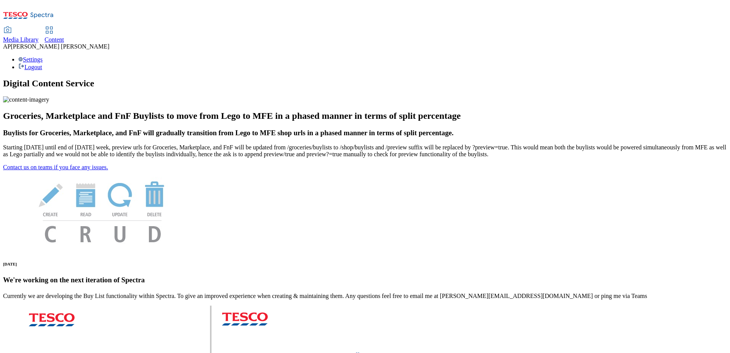
click at [64, 36] on span "Content" at bounding box center [54, 39] width 19 height 6
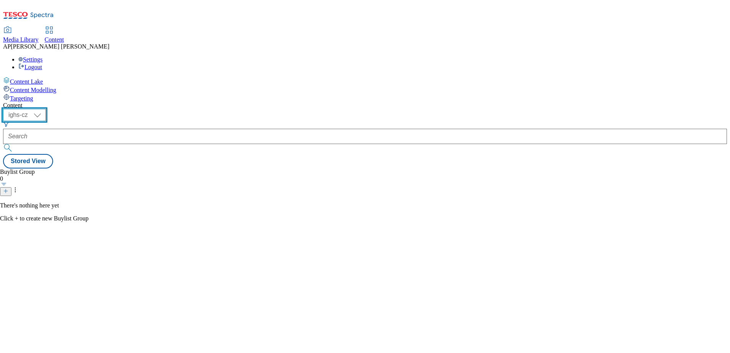
drag, startPoint x: 132, startPoint y: 57, endPoint x: 133, endPoint y: 66, distance: 9.2
click at [46, 109] on select "ighs-cz ighs-hu ighs-sk" at bounding box center [24, 115] width 43 height 12
select select "ighs-hu"
click at [46, 109] on select "ighs-cz ighs-hu ighs-sk" at bounding box center [24, 115] width 43 height 12
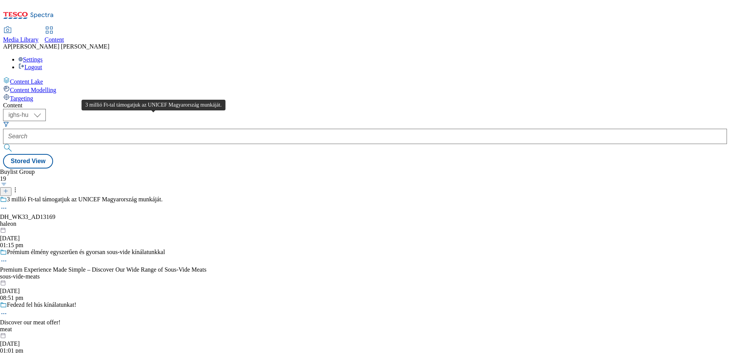
click at [163, 196] on div "3 millió Ft-tal támogatjuk az UNICEF Magyarország munkáját." at bounding box center [85, 199] width 156 height 7
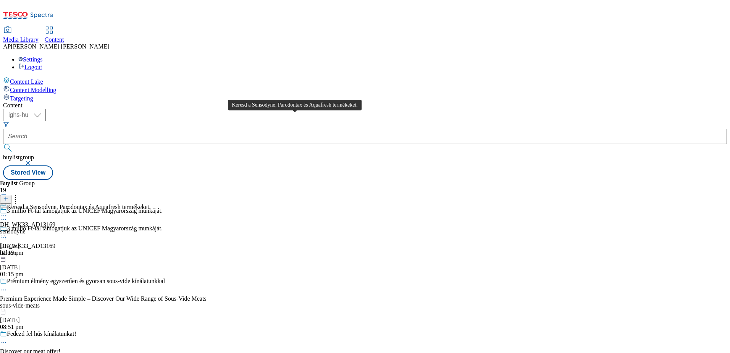
click at [151, 203] on div "Keresd a Sensodyne, Parodontax és Aquafresh termékeket." at bounding box center [79, 206] width 144 height 7
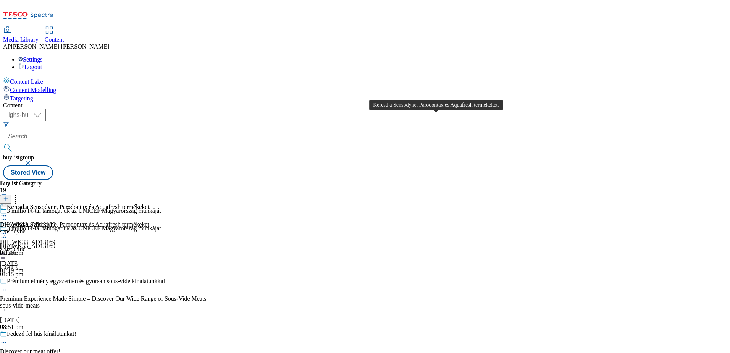
click at [151, 203] on div "Keresd a Sensodyne, Parodontax és Aquafresh termékeket." at bounding box center [79, 206] width 144 height 7
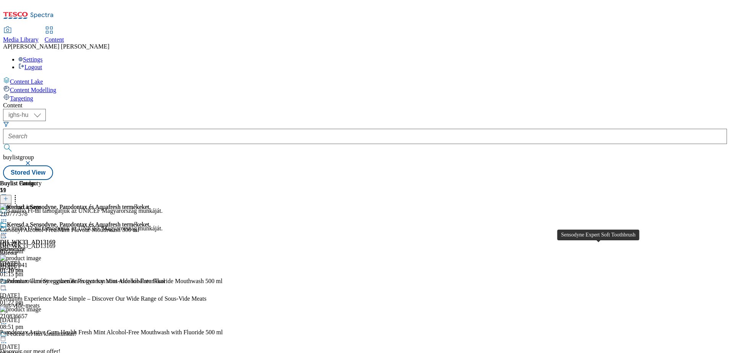
scroll to position [1617, 0]
click at [8, 229] on icon at bounding box center [4, 233] width 8 height 8
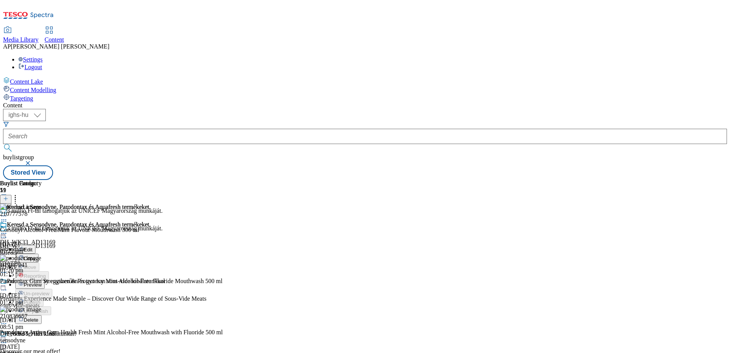
click at [42, 282] on span "Preview" at bounding box center [33, 285] width 18 height 6
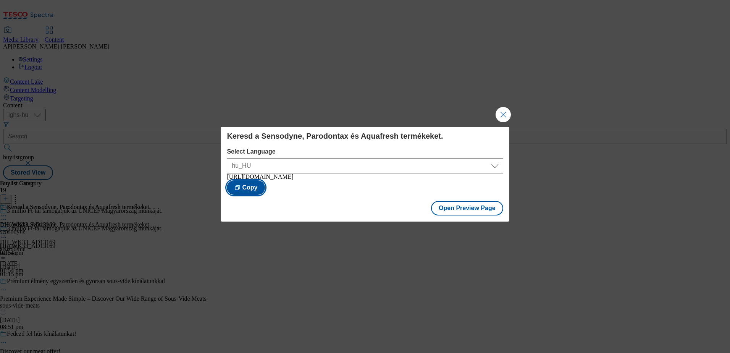
click at [265, 188] on button "Copy" at bounding box center [246, 187] width 38 height 15
click at [502, 114] on button "Close Modal" at bounding box center [502, 114] width 15 height 15
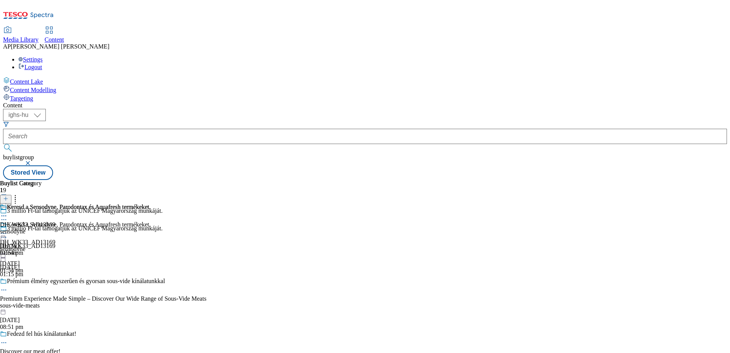
click at [8, 229] on icon at bounding box center [4, 233] width 8 height 8
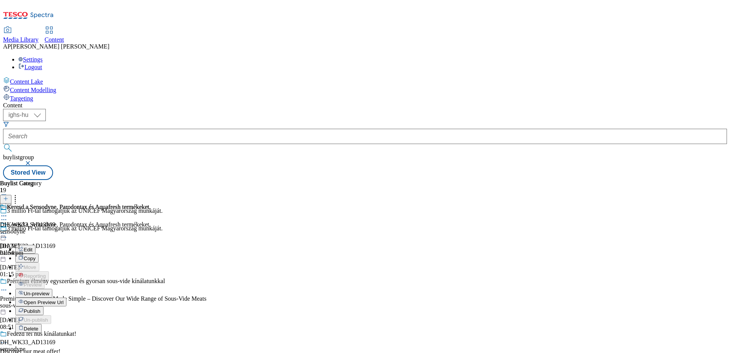
click at [40, 308] on span "Publish" at bounding box center [32, 311] width 17 height 6
